Goal: Navigation & Orientation: Find specific page/section

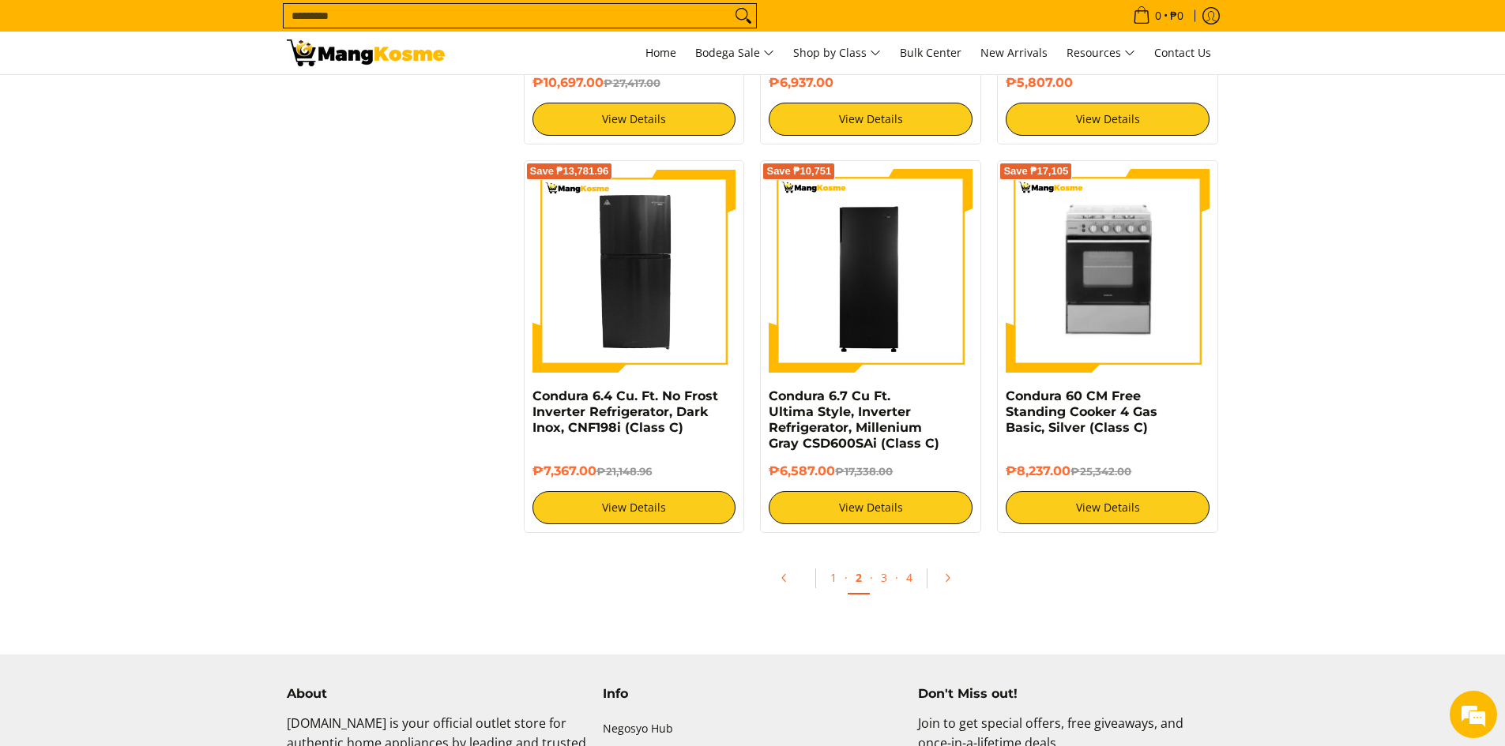
scroll to position [2843, 0]
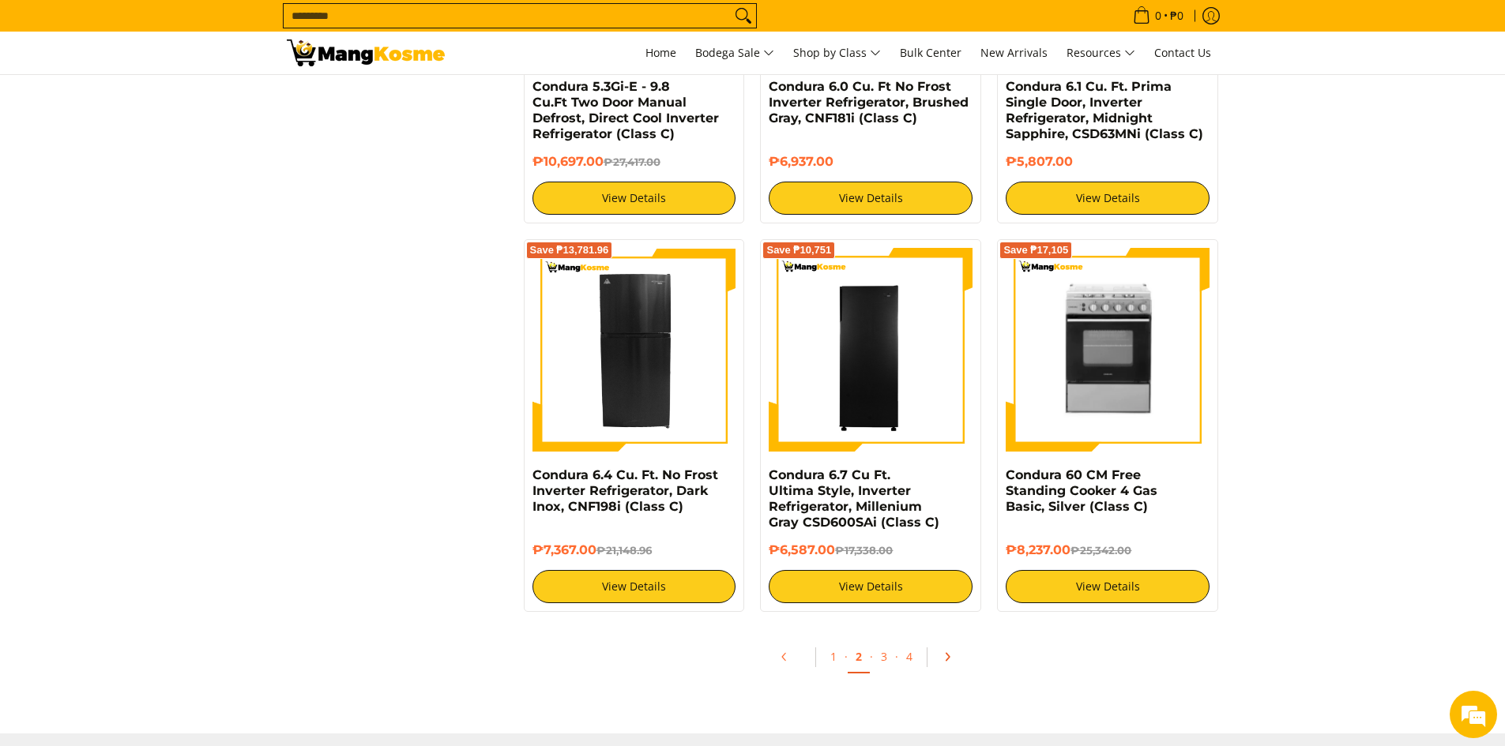
click at [951, 655] on icon "Pagination" at bounding box center [946, 657] width 11 height 11
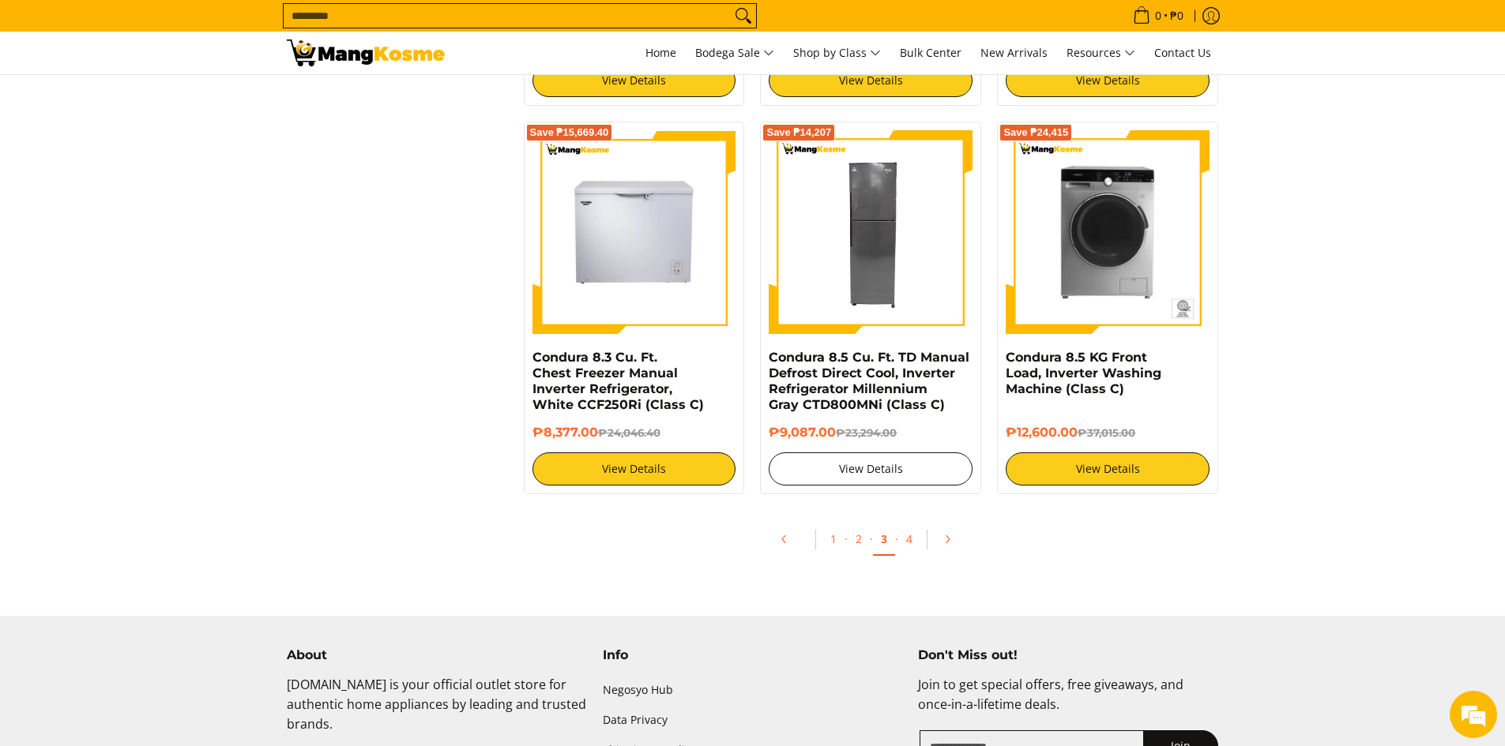
scroll to position [3001, 0]
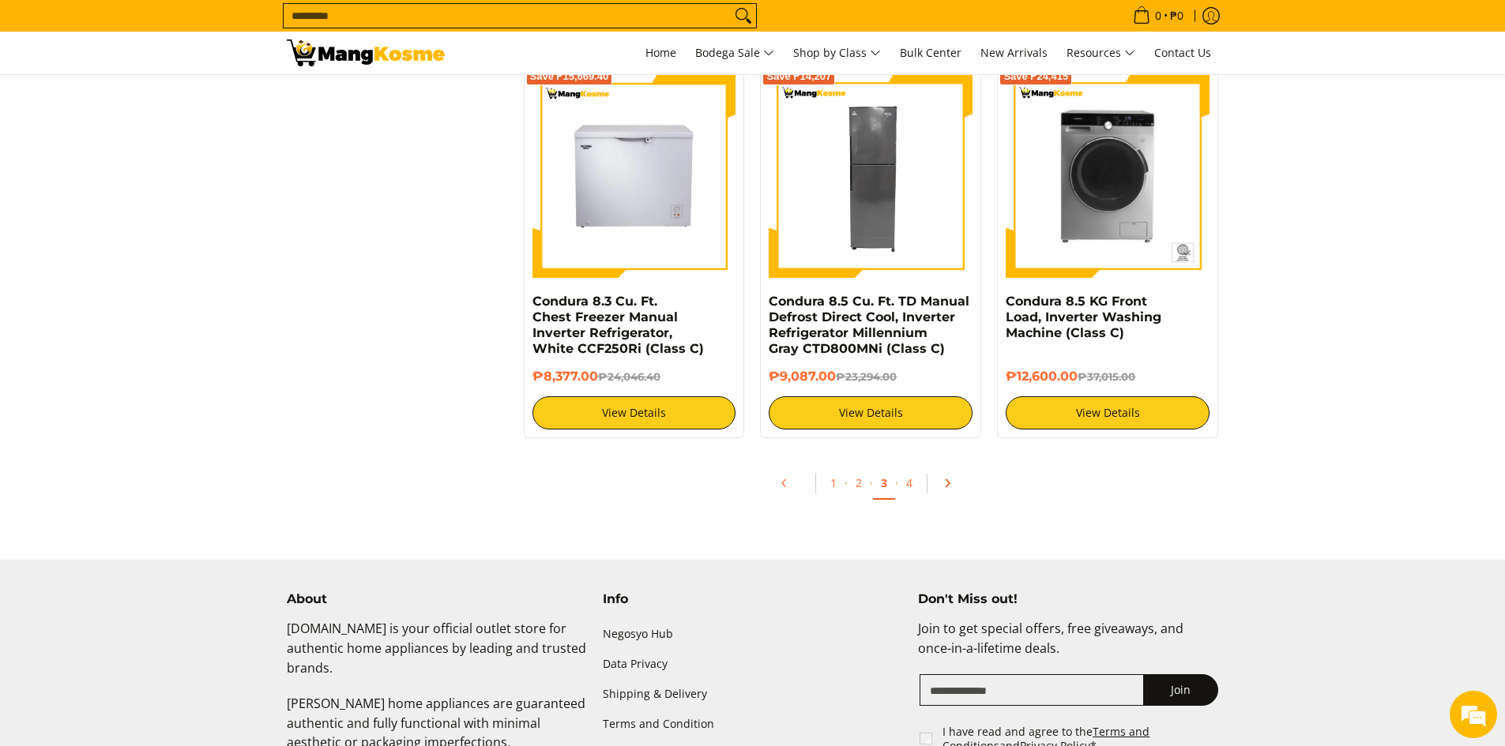
click at [950, 485] on icon "Pagination" at bounding box center [946, 483] width 11 height 11
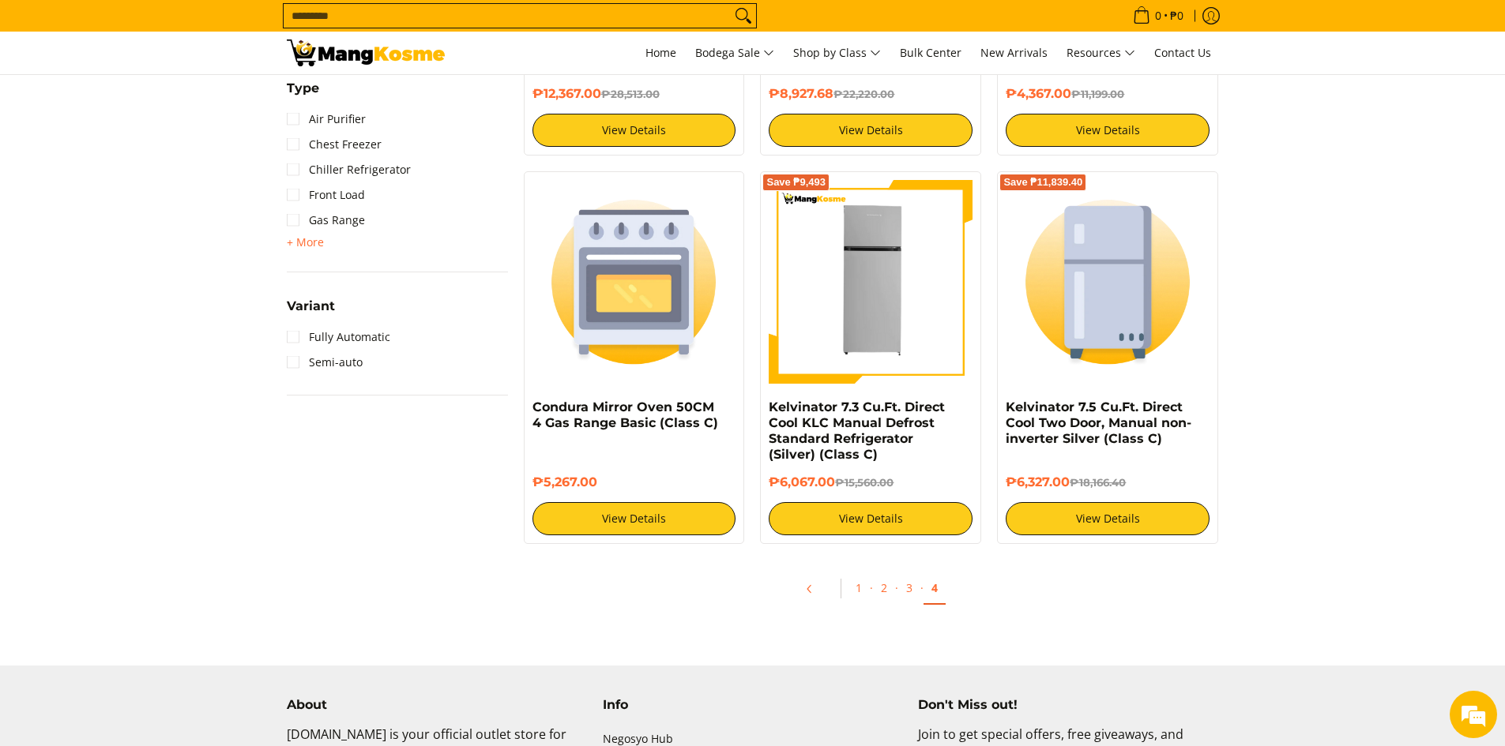
scroll to position [1343, 0]
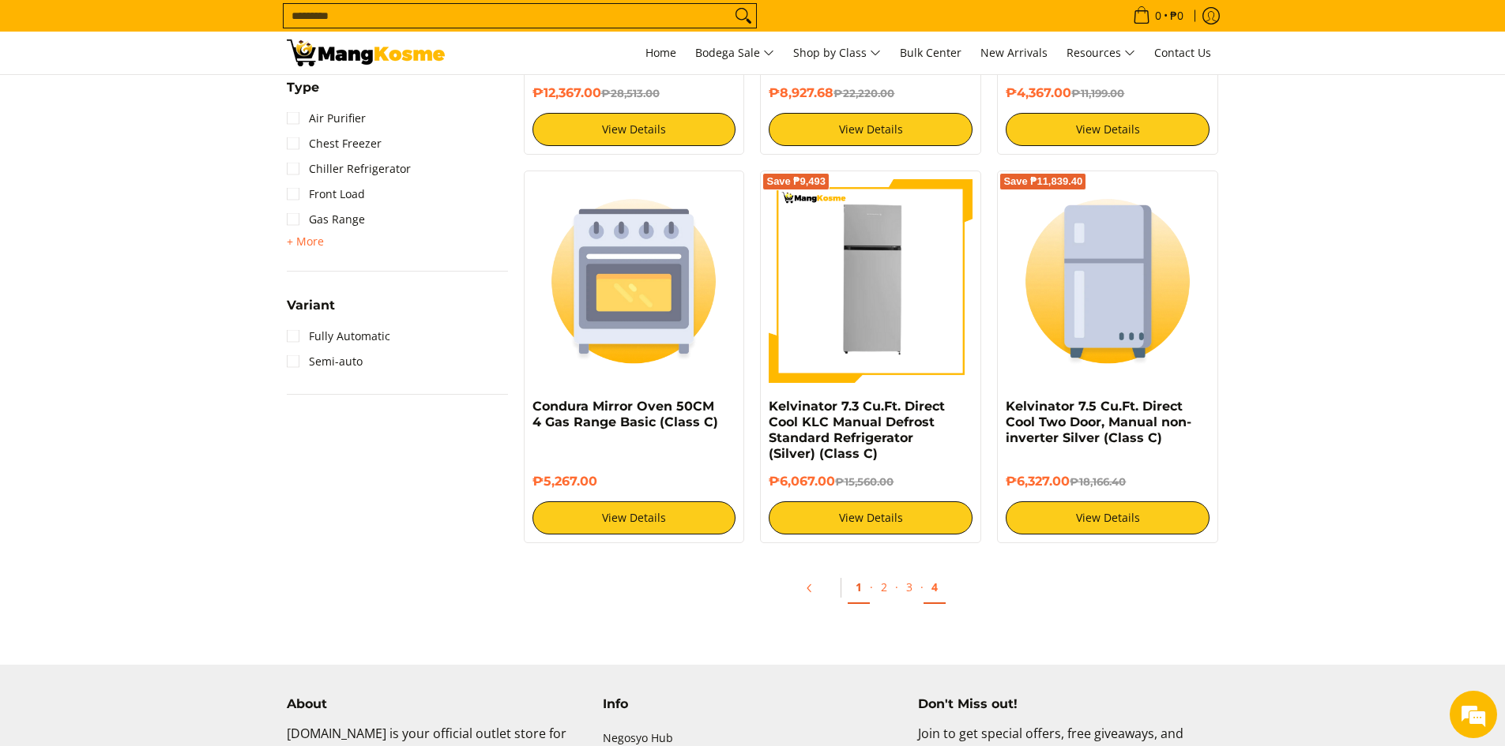
click at [860, 588] on link "1" at bounding box center [858, 588] width 22 height 32
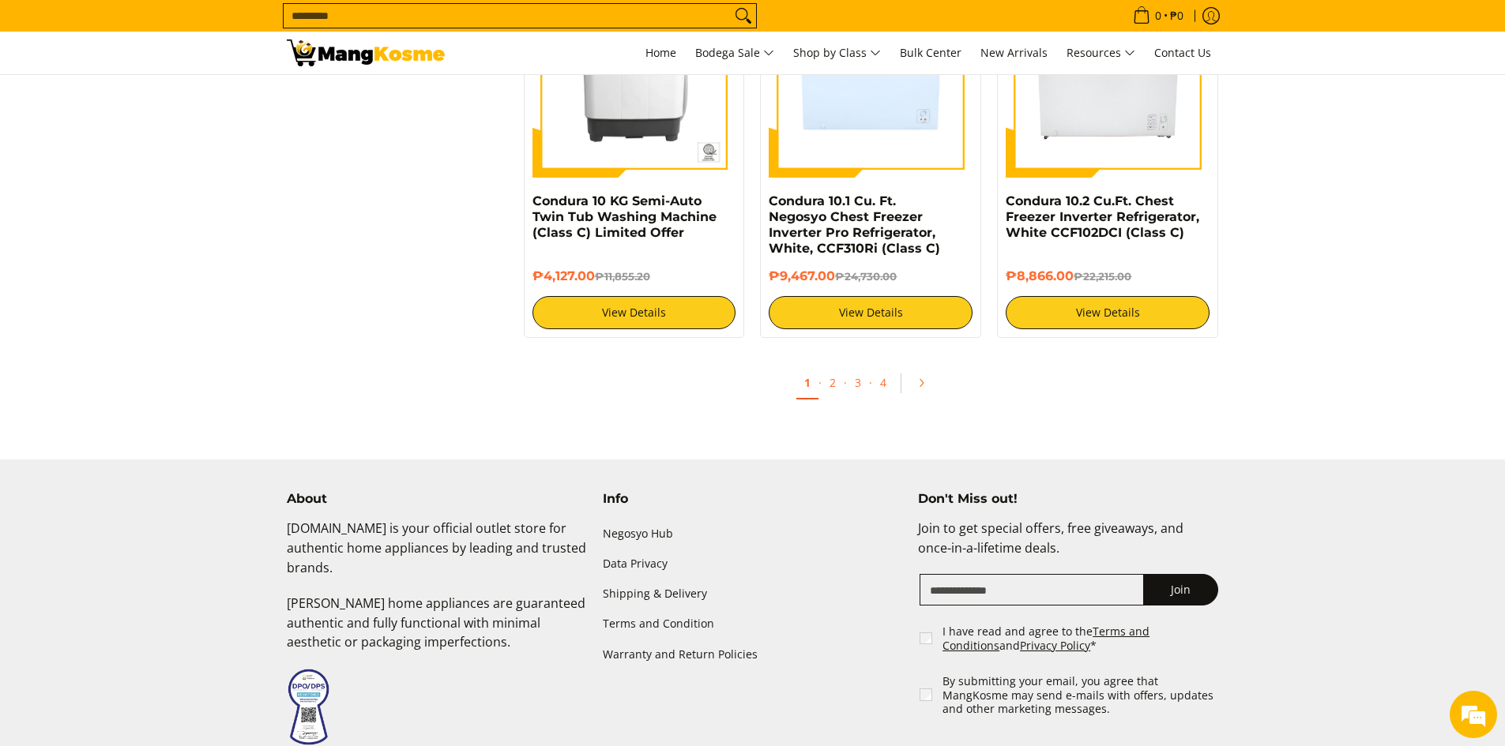
scroll to position [3159, 0]
